Goal: Information Seeking & Learning: Understand process/instructions

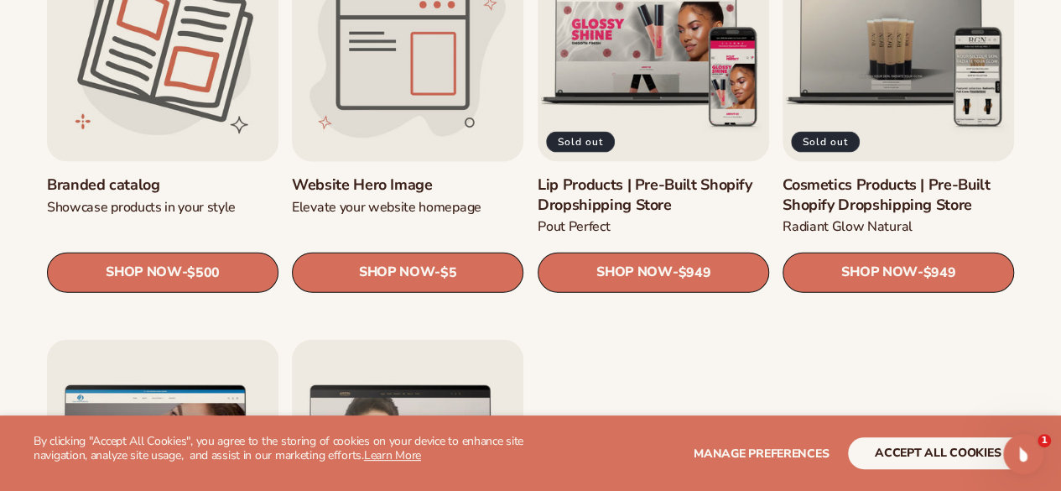
scroll to position [1846, 0]
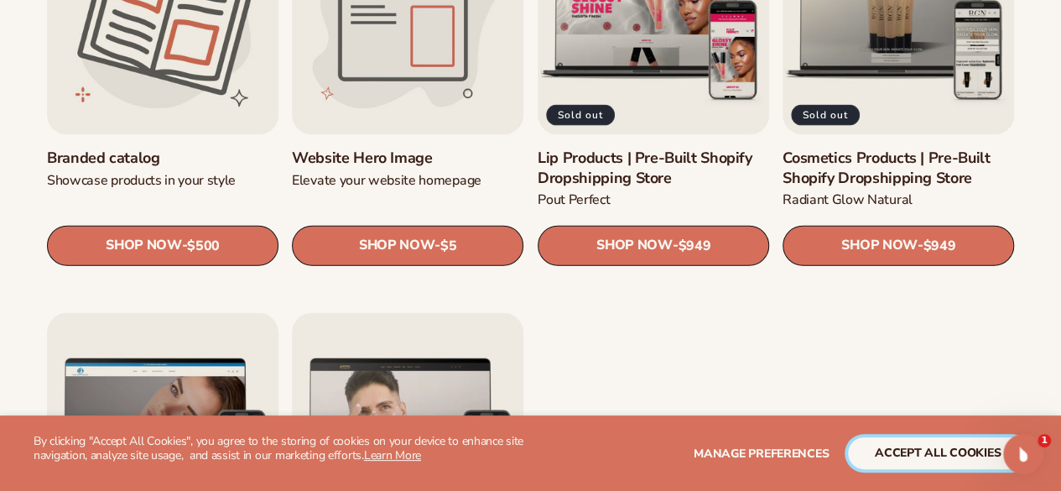
click at [975, 449] on button "accept all cookies" at bounding box center [938, 453] width 180 height 32
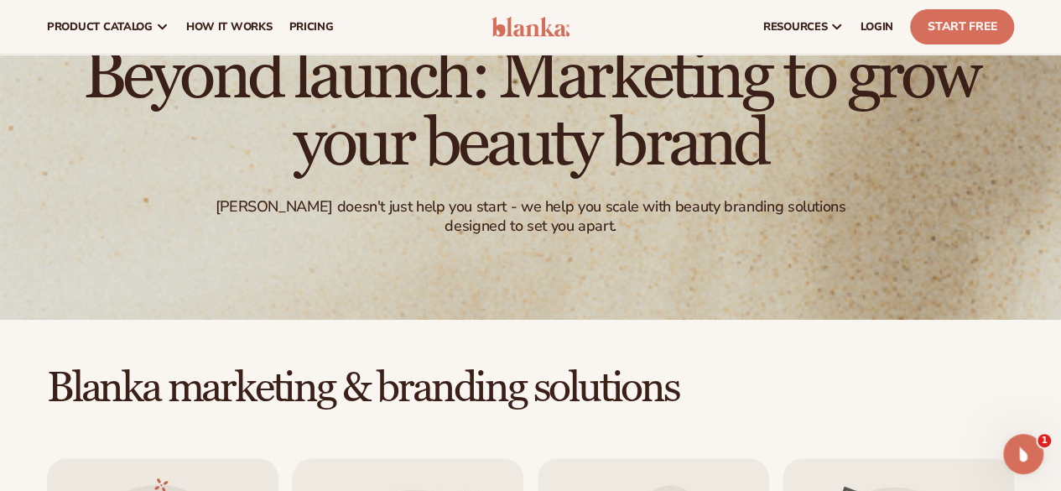
scroll to position [0, 0]
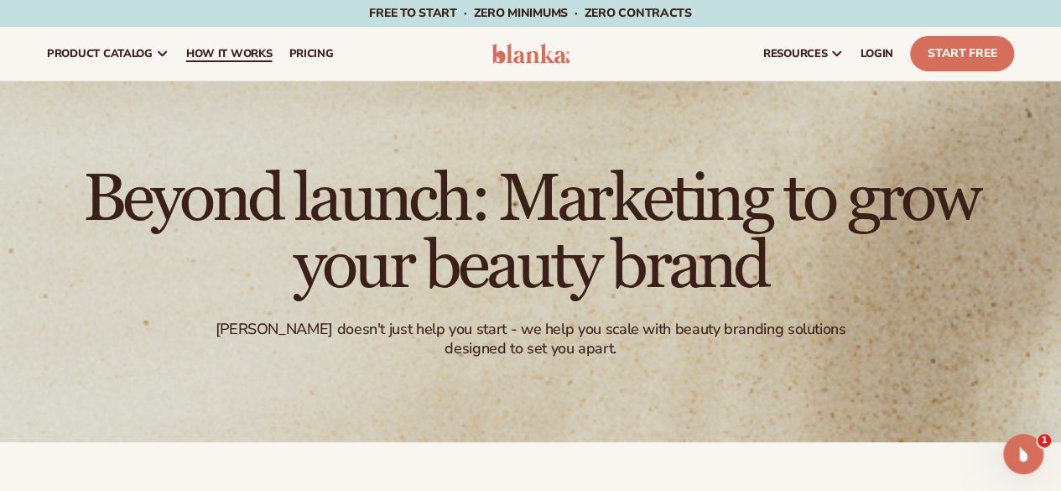
click at [218, 54] on span "How It Works" at bounding box center [229, 53] width 86 height 13
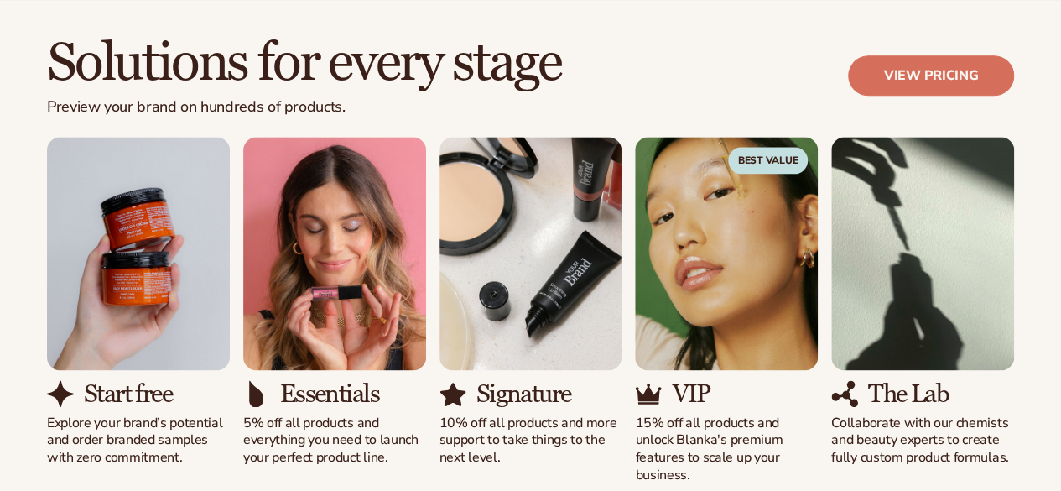
scroll to position [1007, 0]
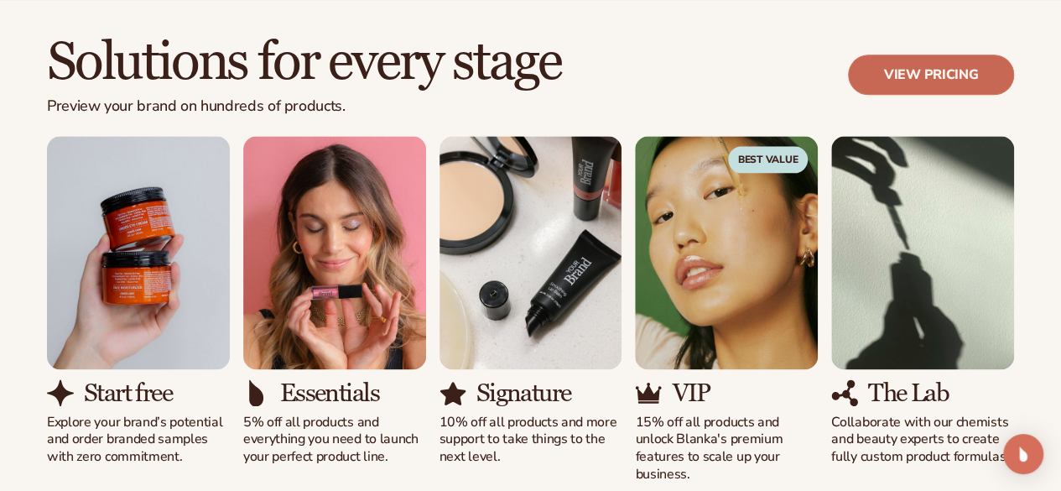
click at [919, 73] on link "View pricing" at bounding box center [931, 75] width 166 height 40
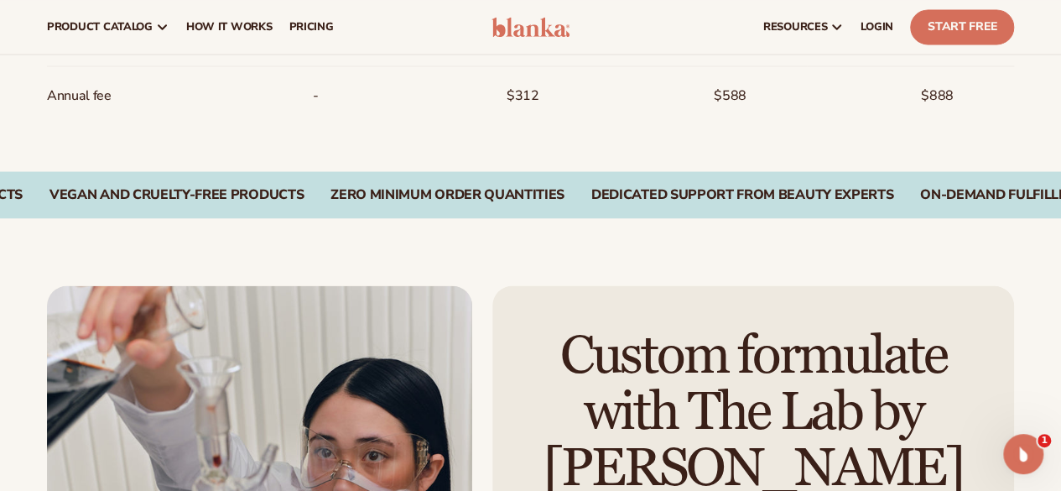
scroll to position [1510, 0]
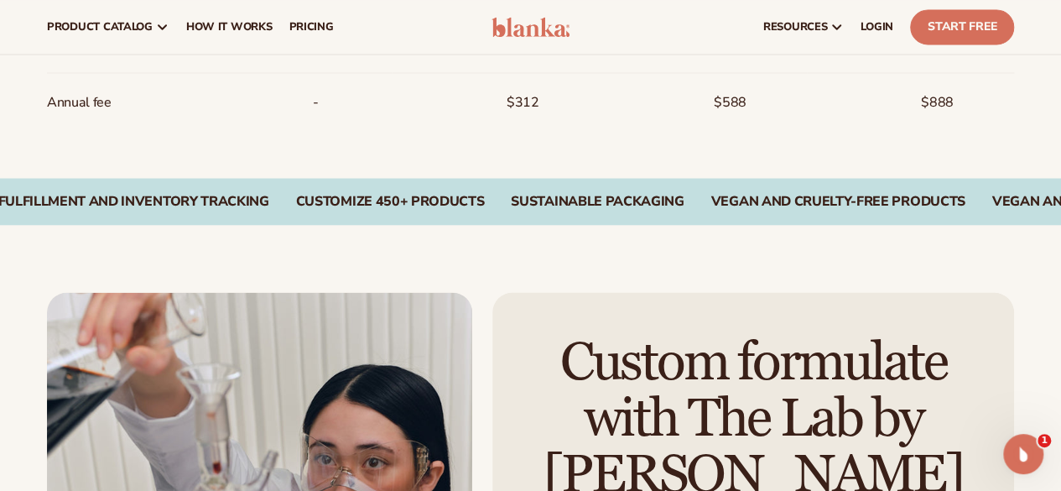
click at [359, 209] on div "Zero Minimum Order QuantitieS Dedicated Support From Beauty Experts On-Demand F…" at bounding box center [530, 201] width 1061 height 47
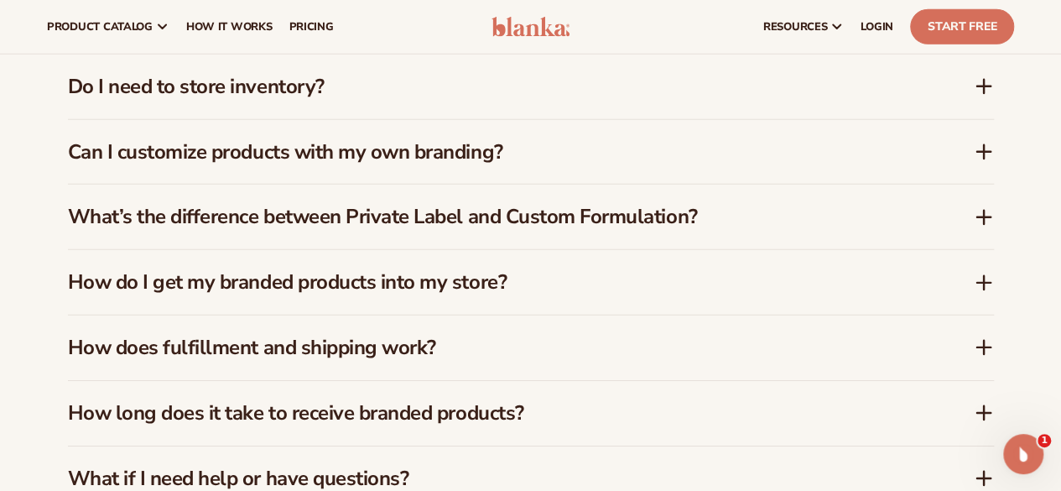
scroll to position [2433, 0]
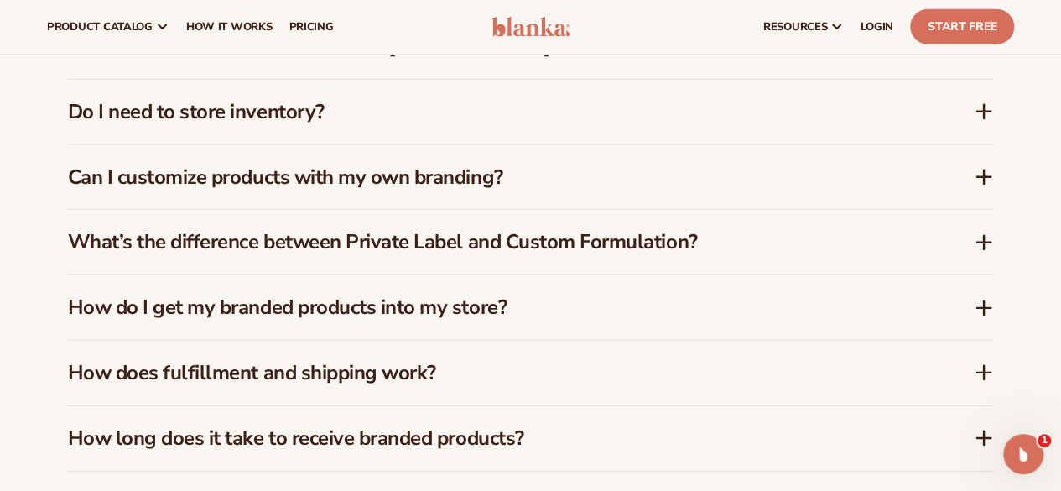
click at [985, 112] on icon at bounding box center [983, 112] width 13 height 0
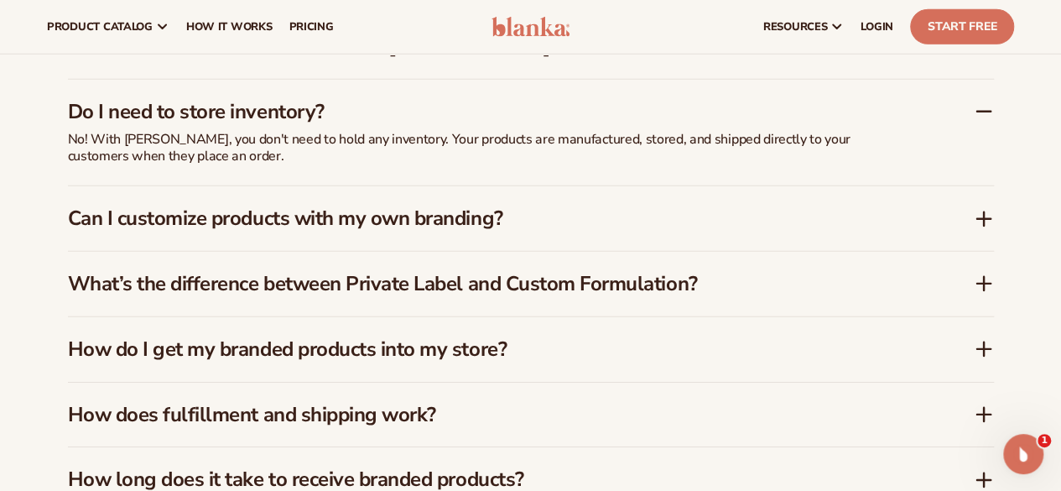
click at [987, 219] on icon at bounding box center [983, 219] width 13 height 0
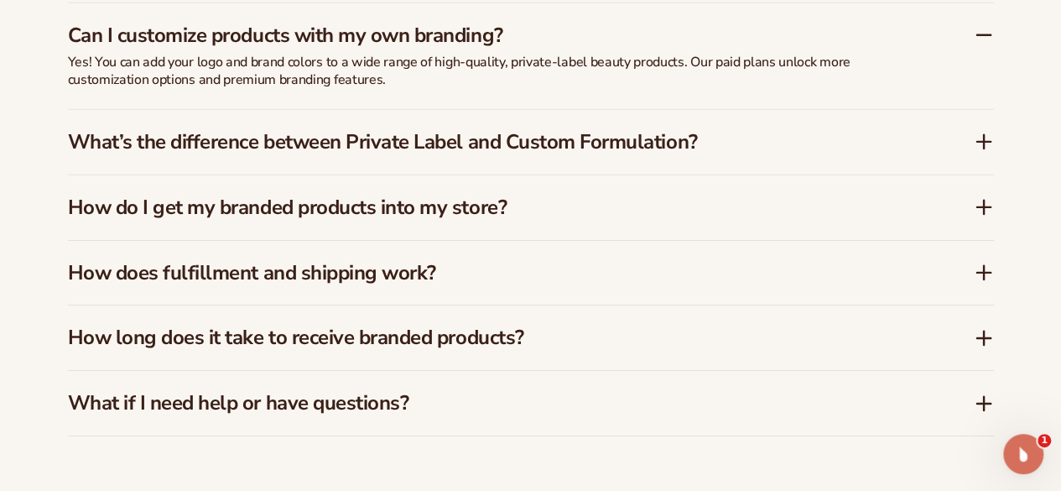
scroll to position [2601, 0]
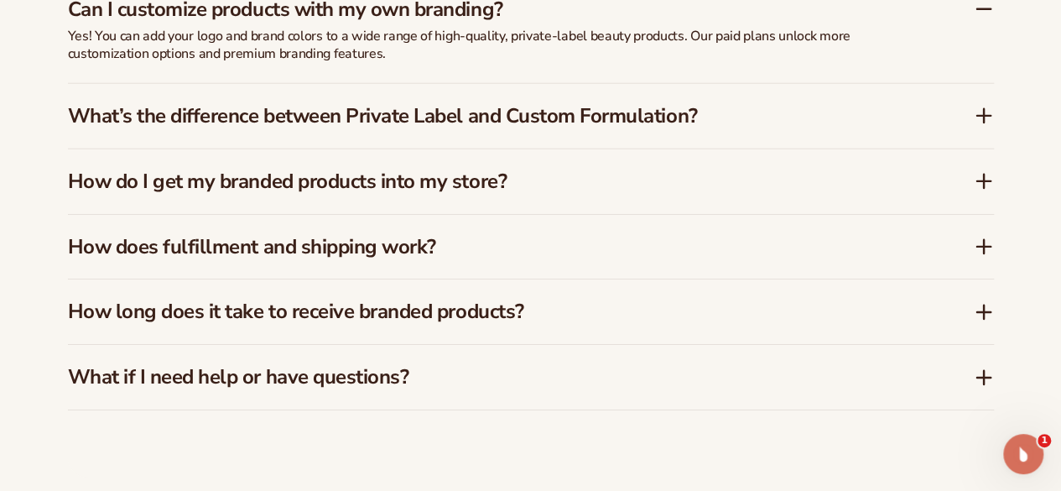
click at [984, 247] on icon at bounding box center [983, 247] width 13 height 0
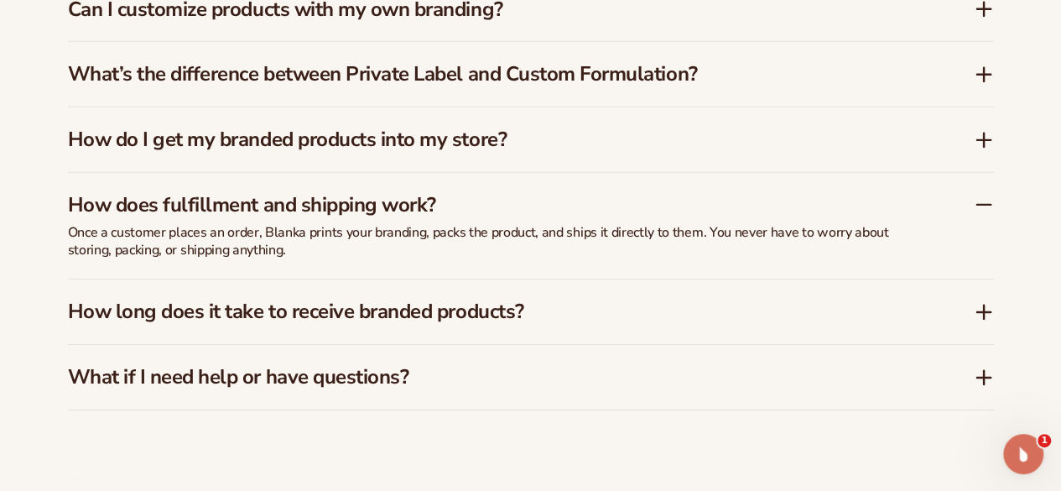
drag, startPoint x: 977, startPoint y: 305, endPoint x: 624, endPoint y: 294, distance: 353.4
click at [966, 306] on div "How long does it take to receive branded products?" at bounding box center [531, 311] width 926 height 65
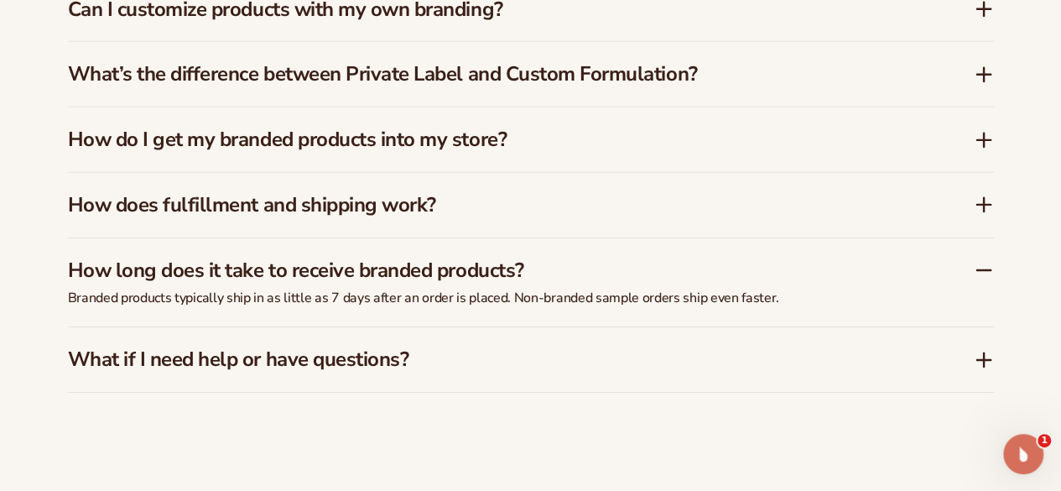
click at [984, 358] on icon at bounding box center [984, 359] width 0 height 13
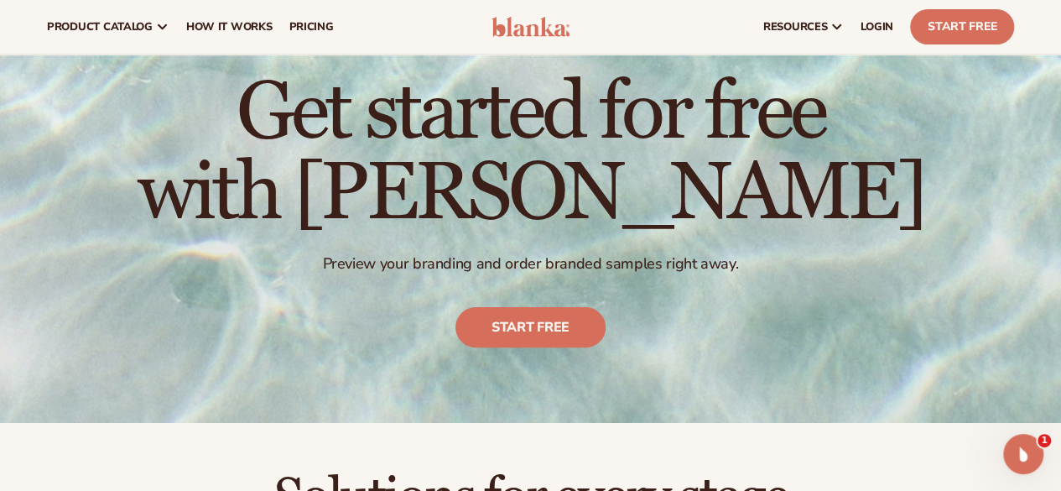
scroll to position [0, 0]
